Goal: Information Seeking & Learning: Check status

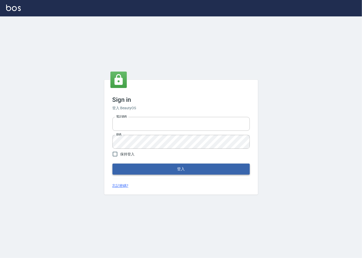
type input "0918920985"
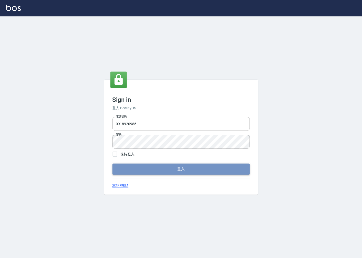
click at [209, 168] on button "登入" at bounding box center [181, 169] width 137 height 11
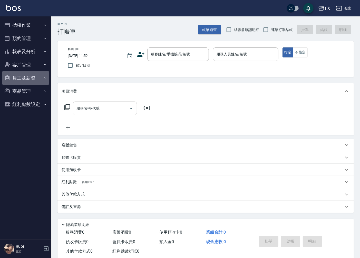
click at [36, 74] on button "員工及薪資" at bounding box center [25, 77] width 47 height 13
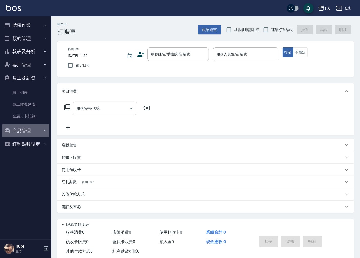
click at [22, 130] on button "商品管理" at bounding box center [25, 130] width 47 height 13
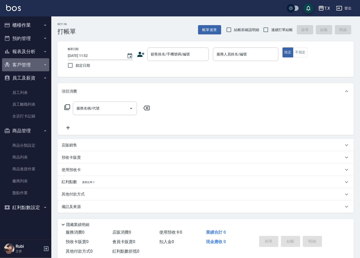
click at [42, 70] on button "客戶管理" at bounding box center [25, 64] width 47 height 13
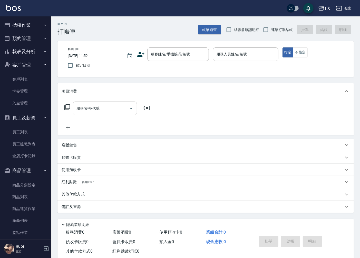
click at [32, 56] on button "報表及分析" at bounding box center [25, 51] width 47 height 13
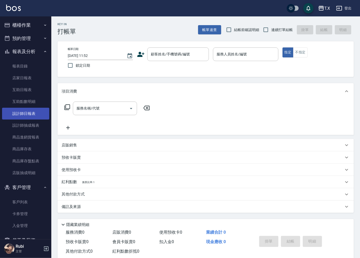
click at [22, 111] on link "設計師日報表" at bounding box center [25, 114] width 47 height 12
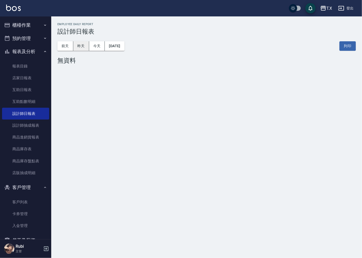
click at [77, 48] on button "昨天" at bounding box center [81, 45] width 16 height 9
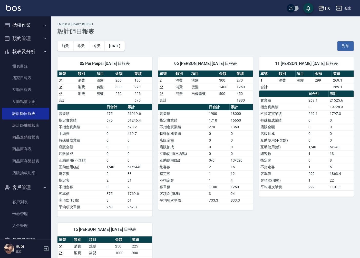
click at [285, 216] on div "11 [PERSON_NAME] [DATE] 日報表 單號 類別 項目 金額 業績 1 消費 洗髮 299 269.1 合計 269.1 日合計 累計 實業…" at bounding box center [303, 134] width 101 height 166
